Goal: Contribute content

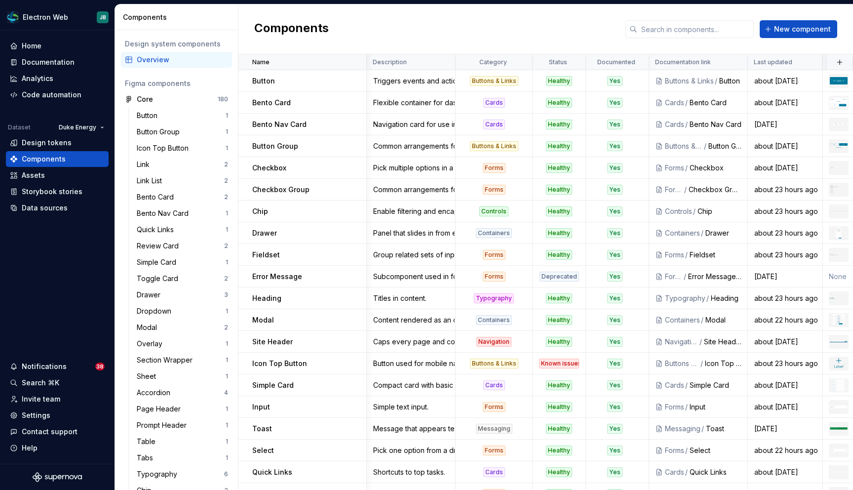
scroll to position [0, 363]
click at [62, 60] on div "Documentation" at bounding box center [48, 62] width 53 height 10
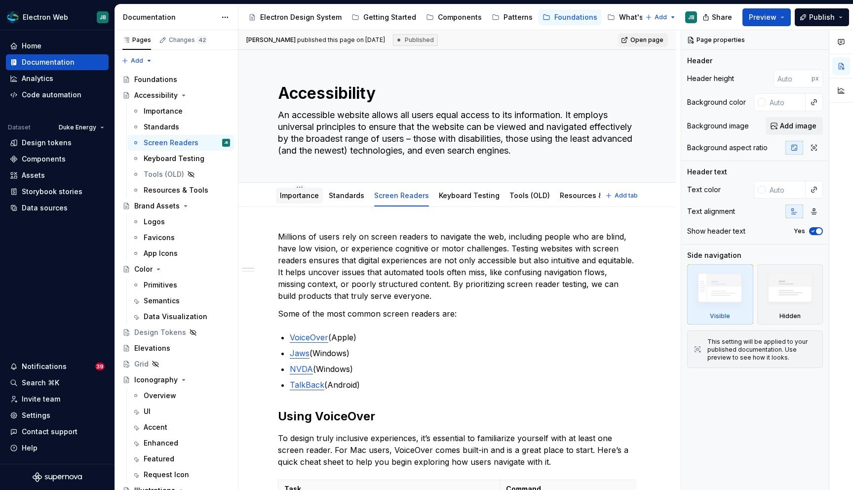
click at [297, 199] on link "Importance" at bounding box center [299, 195] width 39 height 8
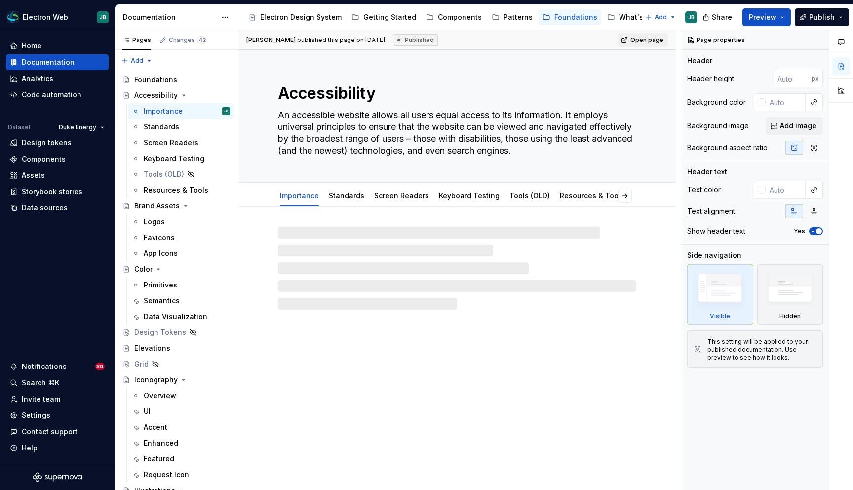
type textarea "*"
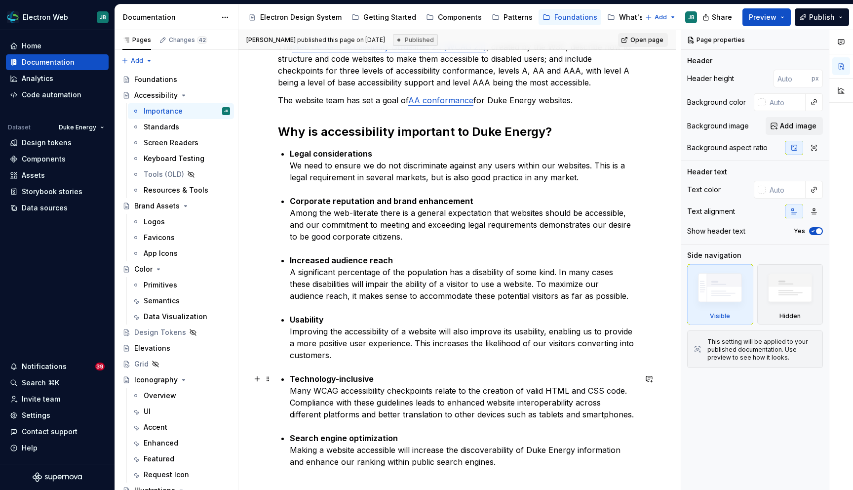
scroll to position [191, 0]
click at [545, 340] on p "Usability Improving the accessibility of a website will also improve its usabil…" at bounding box center [463, 336] width 347 height 47
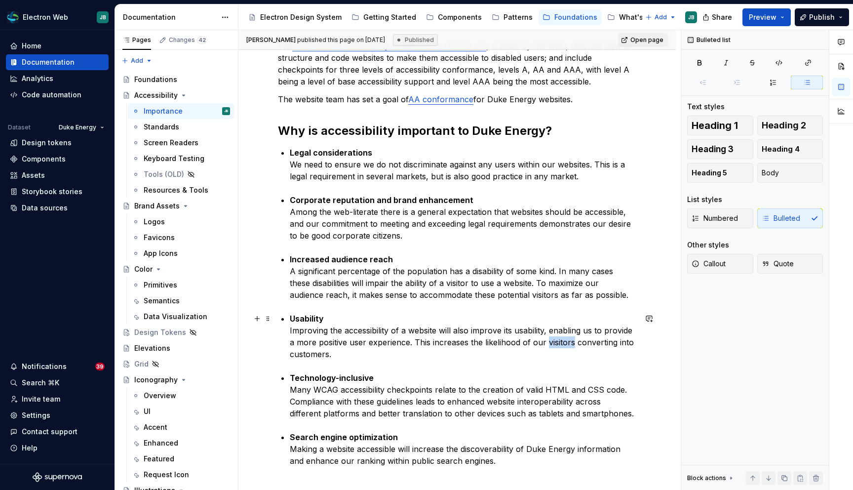
click at [545, 340] on p "Usability Improving the accessibility of a website will also improve its usabil…" at bounding box center [463, 336] width 347 height 47
click at [314, 353] on p "Usability Improving the accessibility of a website will also improve its usabil…" at bounding box center [463, 336] width 347 height 47
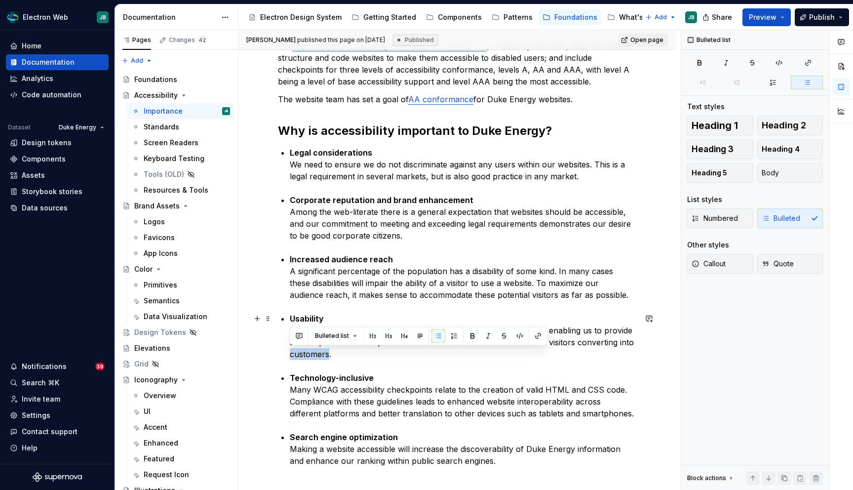
click at [314, 353] on p "Usability Improving the accessibility of a website will also improve its usabil…" at bounding box center [463, 336] width 347 height 47
click at [329, 356] on p "Usability Improving the accessibility of a website will also improve its usabil…" at bounding box center [463, 336] width 347 height 47
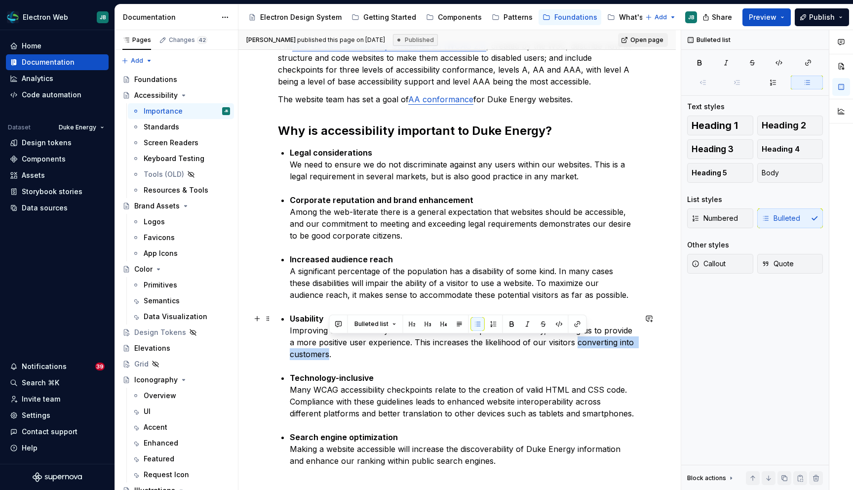
drag, startPoint x: 328, startPoint y: 354, endPoint x: 569, endPoint y: 343, distance: 241.2
click at [569, 343] on p "Usability Improving the accessibility of a website will also improve its usabil…" at bounding box center [463, 336] width 347 height 47
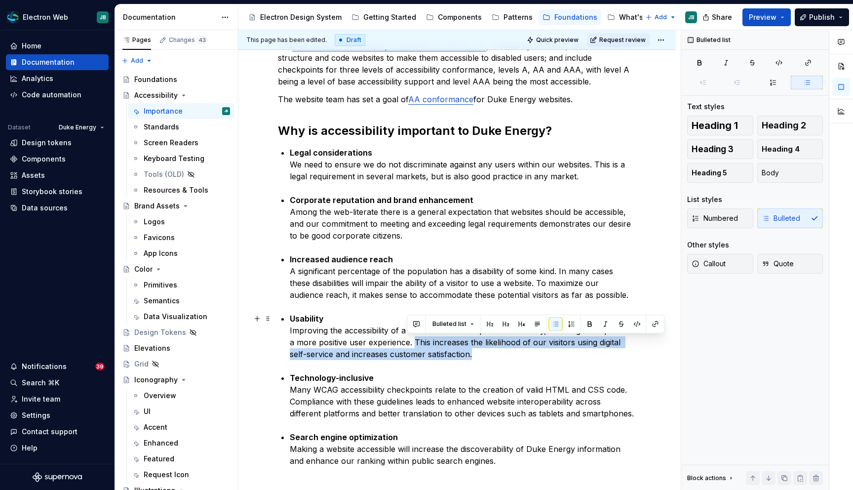
drag, startPoint x: 462, startPoint y: 354, endPoint x: 407, endPoint y: 342, distance: 56.2
click at [407, 342] on p "Usability Improving the accessibility of a website will also improve its usabil…" at bounding box center [463, 336] width 347 height 47
copy p "This increases the likelihood of our visitors using digital self-service and in…"
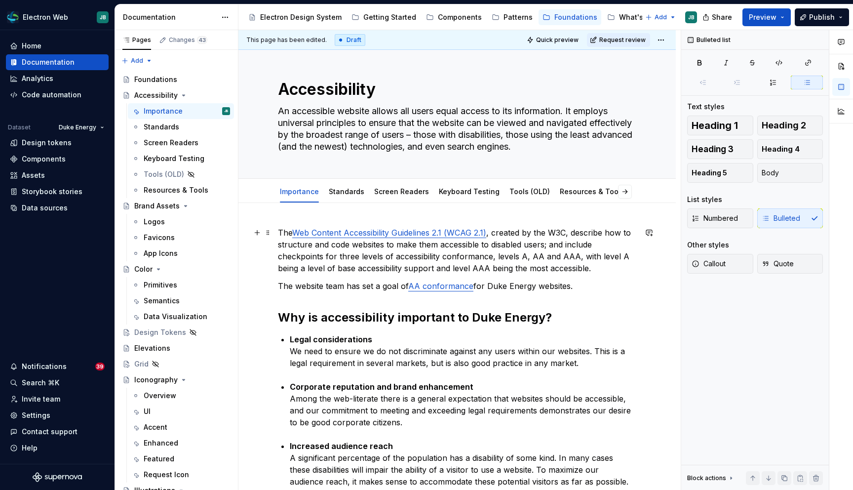
scroll to position [0, 0]
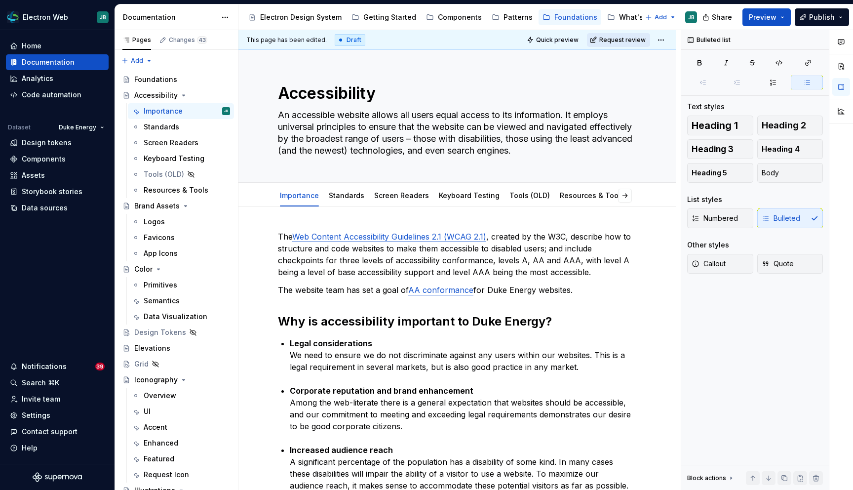
click at [636, 43] on button "Request review" at bounding box center [618, 40] width 63 height 14
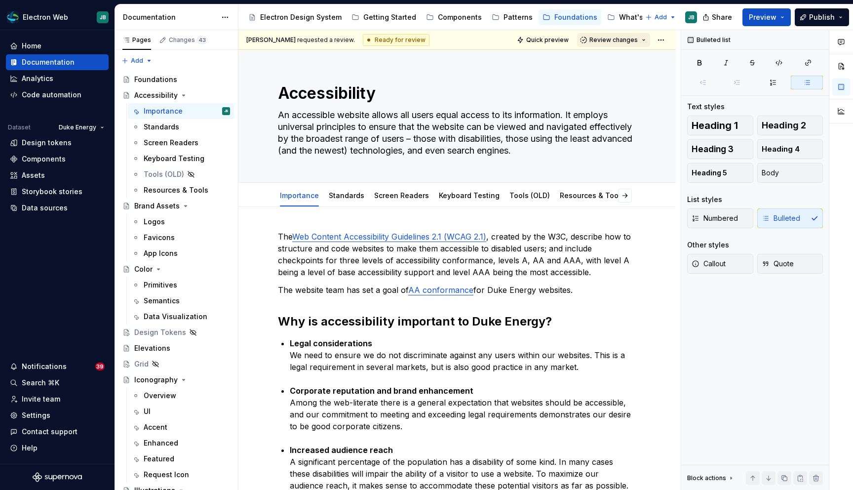
click at [629, 41] on span "Review changes" at bounding box center [614, 40] width 48 height 8
click at [625, 57] on div "Approve" at bounding box center [646, 59] width 86 height 10
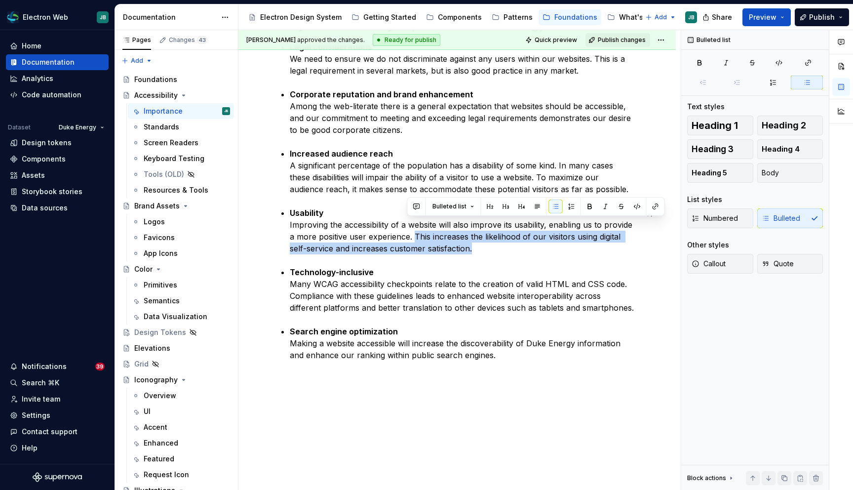
scroll to position [325, 0]
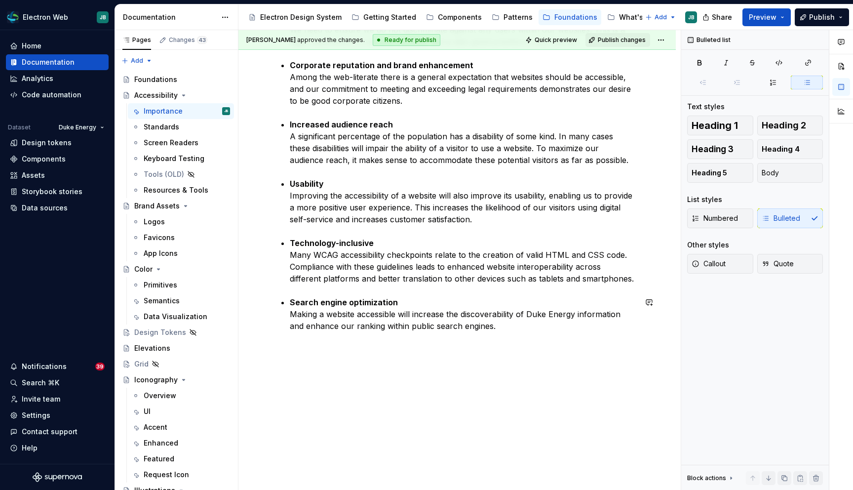
click at [500, 334] on div "The Web Content Accessibility Guidelines 2.1 (WCAG 2.1) , created by the W3C, d…" at bounding box center [457, 124] width 359 height 438
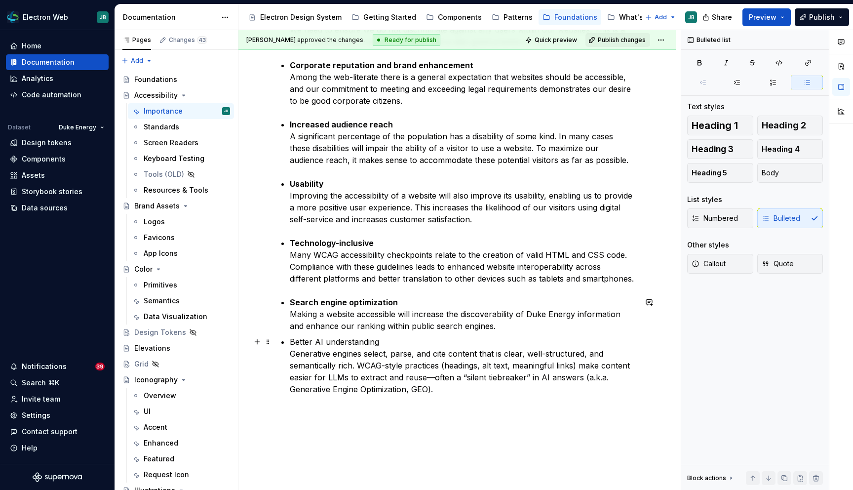
click at [363, 339] on p "Better AI understanding Generative engines select, parse, and cite content that…" at bounding box center [463, 365] width 347 height 59
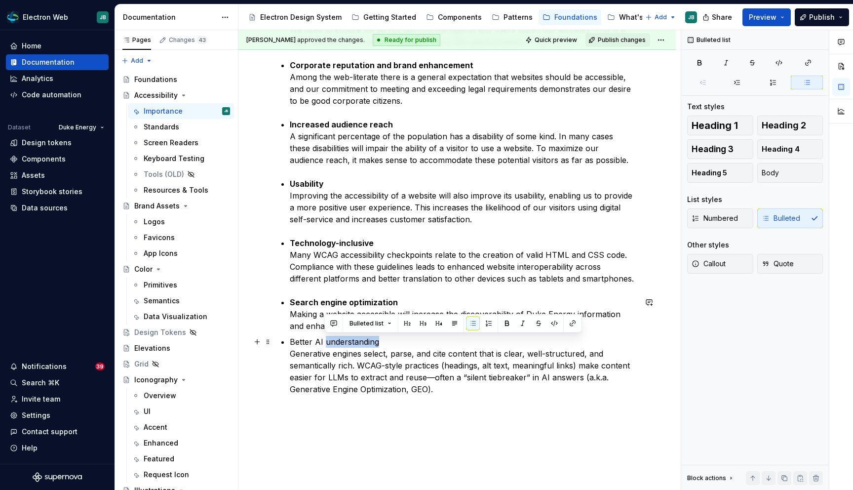
click at [363, 339] on p "Better AI understanding Generative engines select, parse, and cite content that…" at bounding box center [463, 365] width 347 height 59
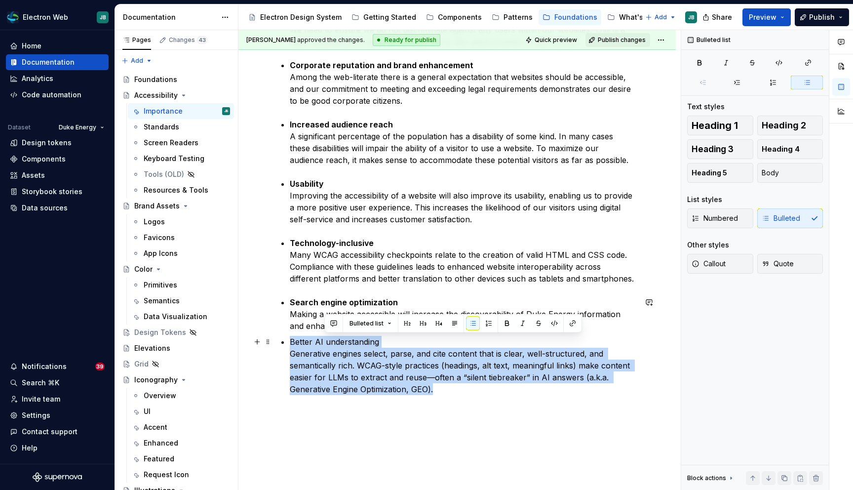
click at [363, 339] on p "Better AI understanding Generative engines select, parse, and cite content that…" at bounding box center [463, 365] width 347 height 59
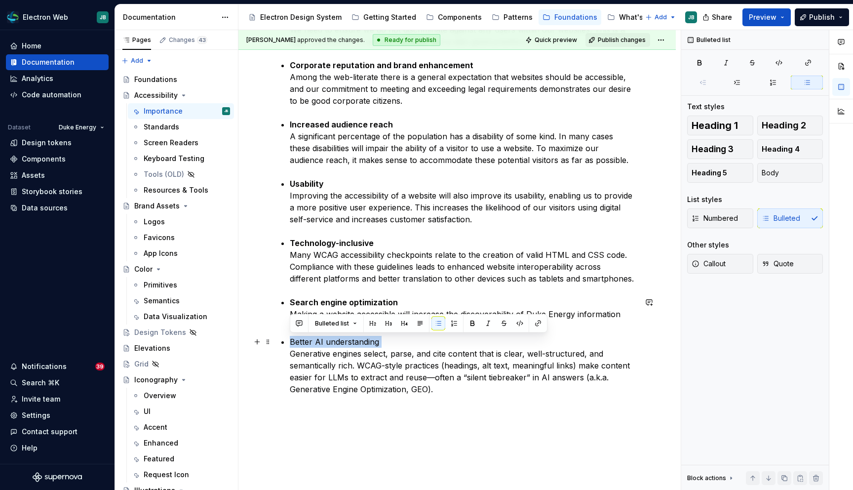
click at [363, 339] on p "Better AI understanding Generative engines select, parse, and cite content that…" at bounding box center [463, 365] width 347 height 59
click at [416, 377] on p "Better AI understanding Generative engines select, parse, and cite content that…" at bounding box center [463, 365] width 347 height 59
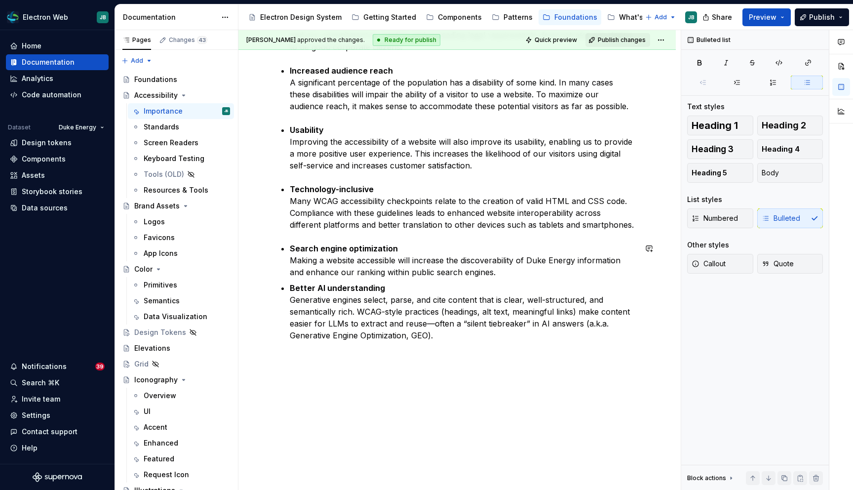
scroll to position [389, 0]
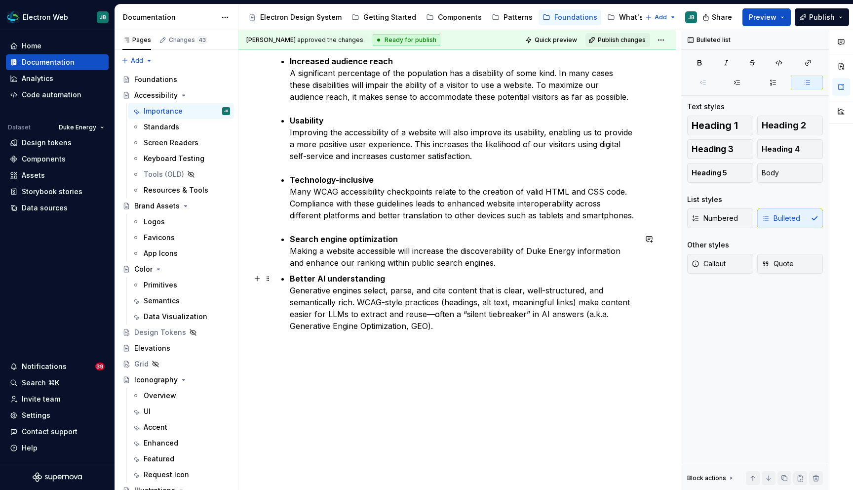
click at [433, 313] on p "Better AI understanding Generative engines select, parse, and cite content that…" at bounding box center [463, 302] width 347 height 59
click at [489, 328] on p "Better AI understanding Generative engines select, parse, and cite content that…" at bounding box center [463, 302] width 347 height 59
drag, startPoint x: 603, startPoint y: 314, endPoint x: 580, endPoint y: 316, distance: 23.3
click at [580, 316] on p "Better AI understanding Generative engines select, parse, and cite content that…" at bounding box center [463, 302] width 347 height 59
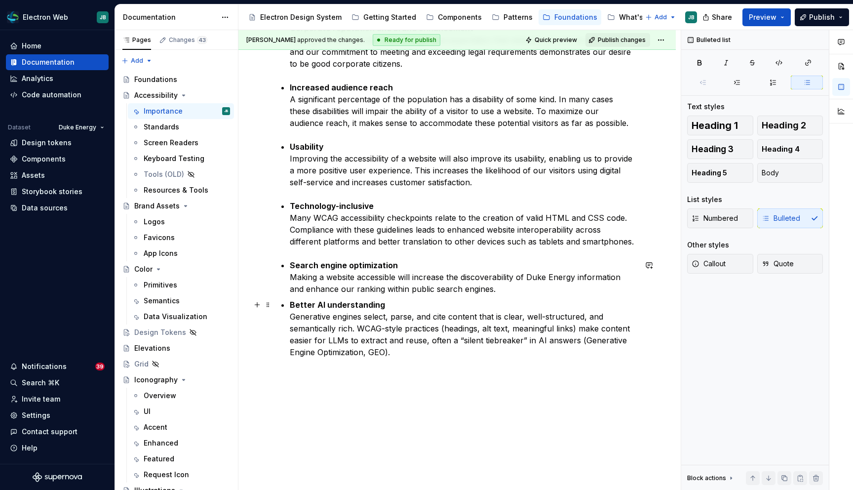
scroll to position [361, 0]
click at [340, 251] on div "The Web Content Accessibility Guidelines 2.1 (WCAG 2.1) , created by the W3C, d…" at bounding box center [457, 114] width 359 height 490
click at [316, 284] on p "Search engine optimization Making a website accessible will increase the discov…" at bounding box center [463, 278] width 347 height 36
click at [317, 175] on p "Usability Improving the accessibility of a website will also improve its usabil…" at bounding box center [463, 165] width 347 height 47
click at [471, 182] on p "Usability Improving the accessibility of a website will also improve its usabil…" at bounding box center [463, 165] width 347 height 47
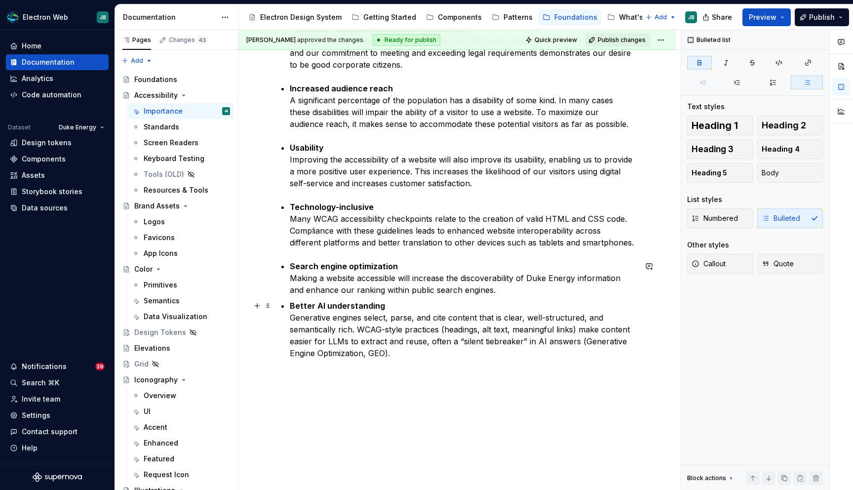
click at [293, 298] on ul "Search engine optimization Making a website accessible will increase the discov…" at bounding box center [463, 309] width 347 height 99
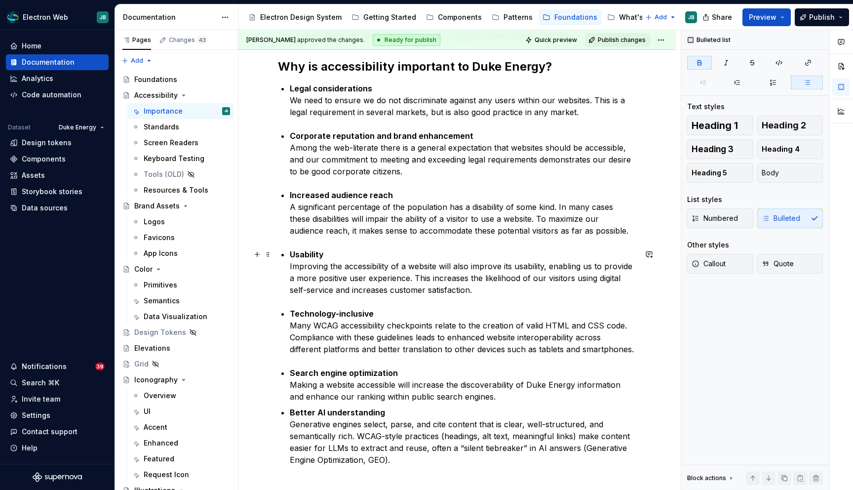
scroll to position [339, 0]
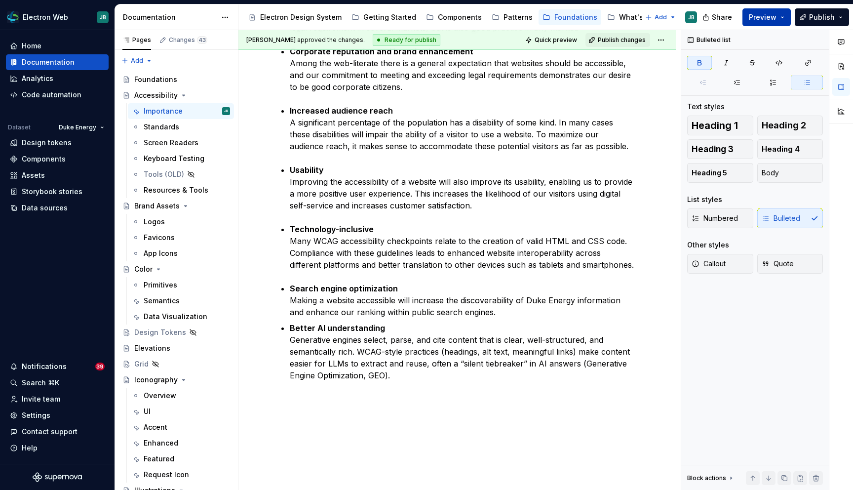
click at [771, 11] on button "Preview" at bounding box center [767, 17] width 48 height 18
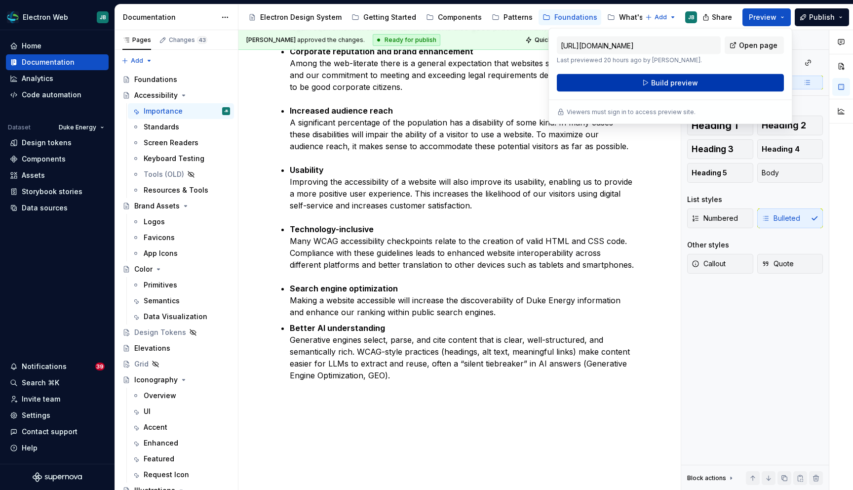
click at [719, 80] on button "Build preview" at bounding box center [670, 83] width 227 height 18
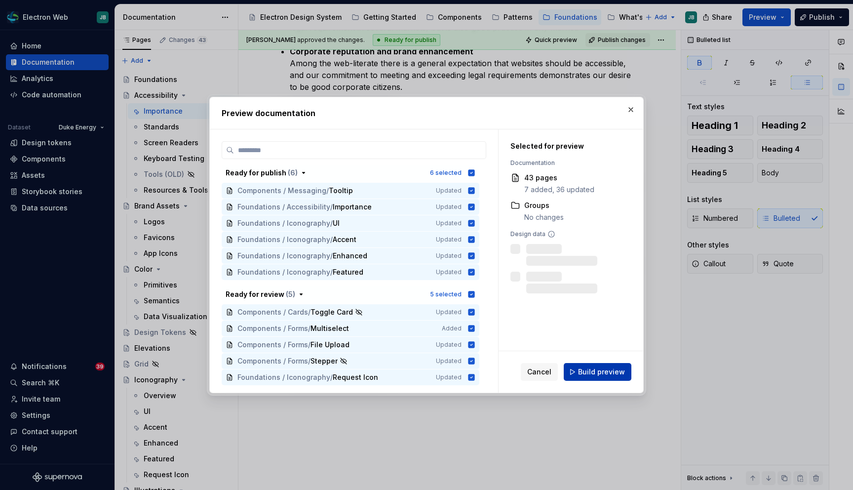
click at [585, 369] on span "Build preview" at bounding box center [601, 372] width 47 height 10
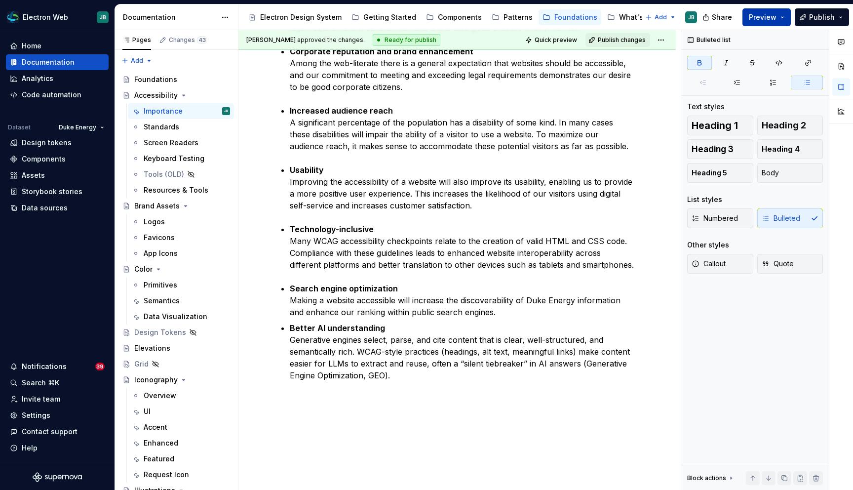
click at [786, 19] on button "Preview" at bounding box center [767, 17] width 48 height 18
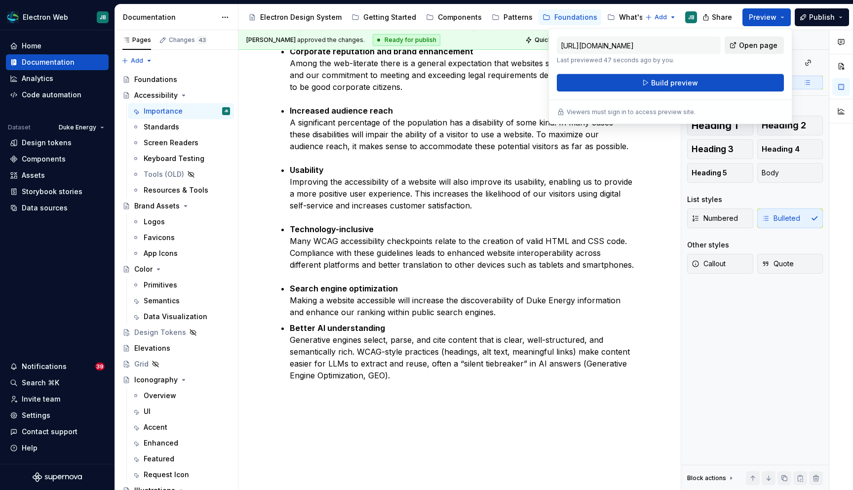
click at [754, 45] on span "Open page" at bounding box center [758, 45] width 39 height 10
click at [434, 93] on div "The Web Content Accessibility Guidelines 2.1 (WCAG 2.1) , created by the W3C, d…" at bounding box center [457, 136] width 359 height 490
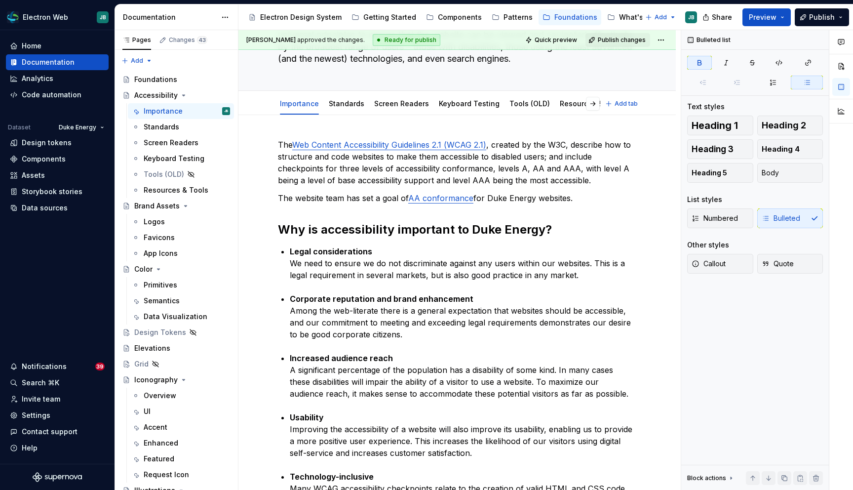
scroll to position [0, 0]
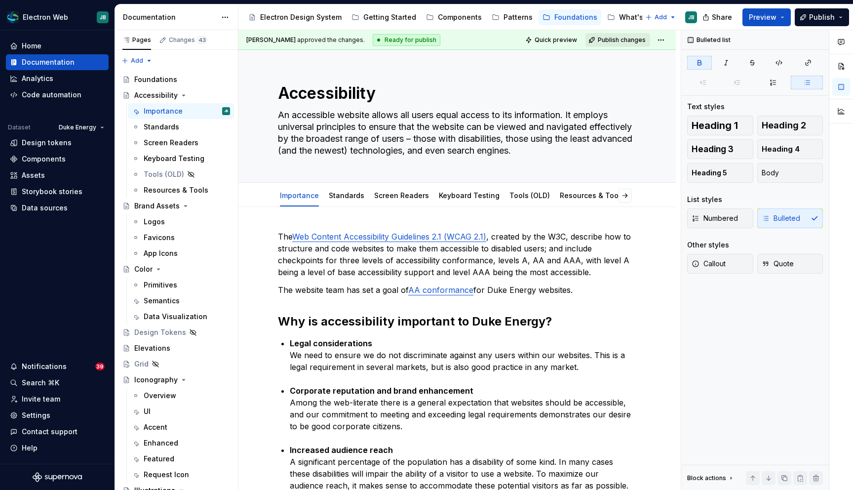
click at [626, 38] on span "Publish changes" at bounding box center [622, 40] width 48 height 8
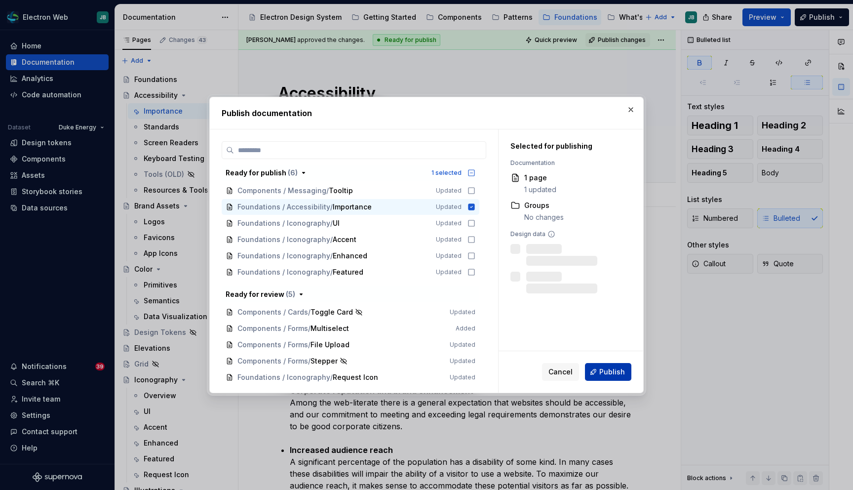
click at [608, 370] on span "Publish" at bounding box center [612, 372] width 26 height 10
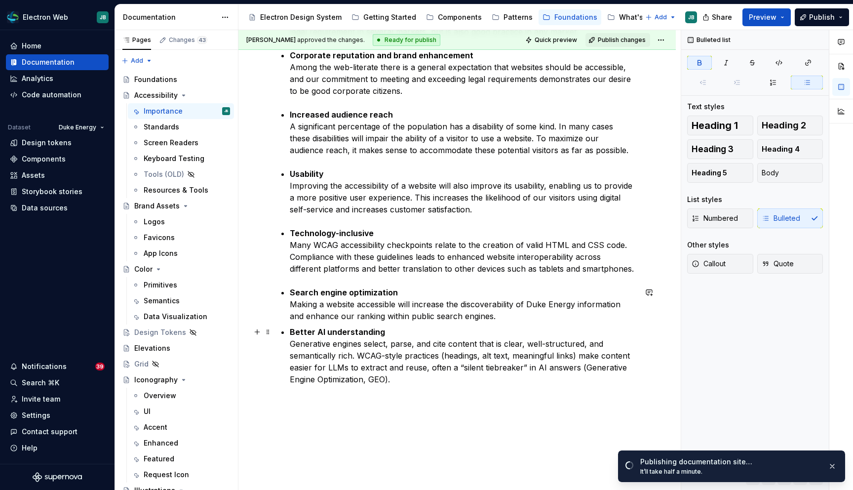
scroll to position [389, 0]
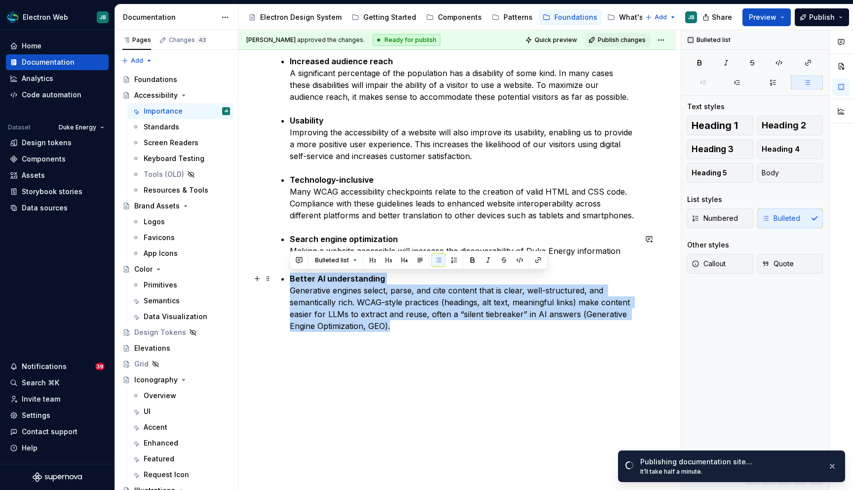
drag, startPoint x: 399, startPoint y: 328, endPoint x: 285, endPoint y: 277, distance: 124.6
click at [290, 277] on li "Better AI understanding Generative engines select, parse, and cite content that…" at bounding box center [463, 302] width 347 height 59
copy p "Better AI understanding Generative engines select, parse, and cite content that…"
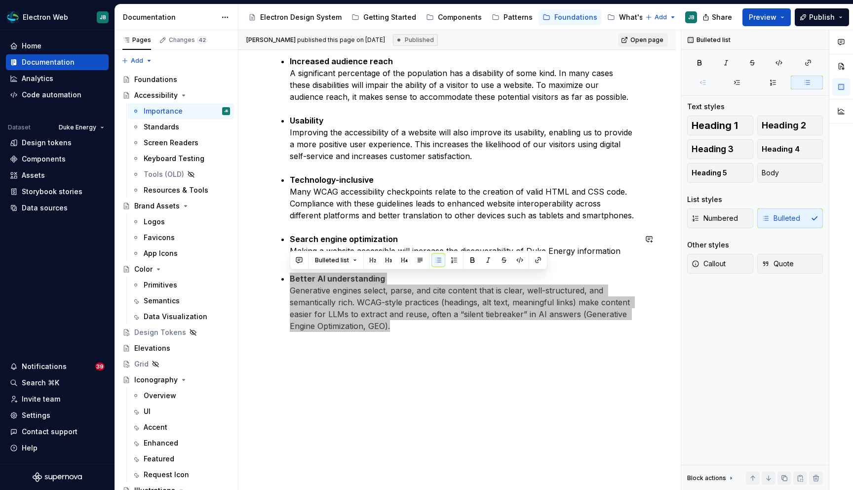
type textarea "*"
